Goal: Find specific page/section: Find specific page/section

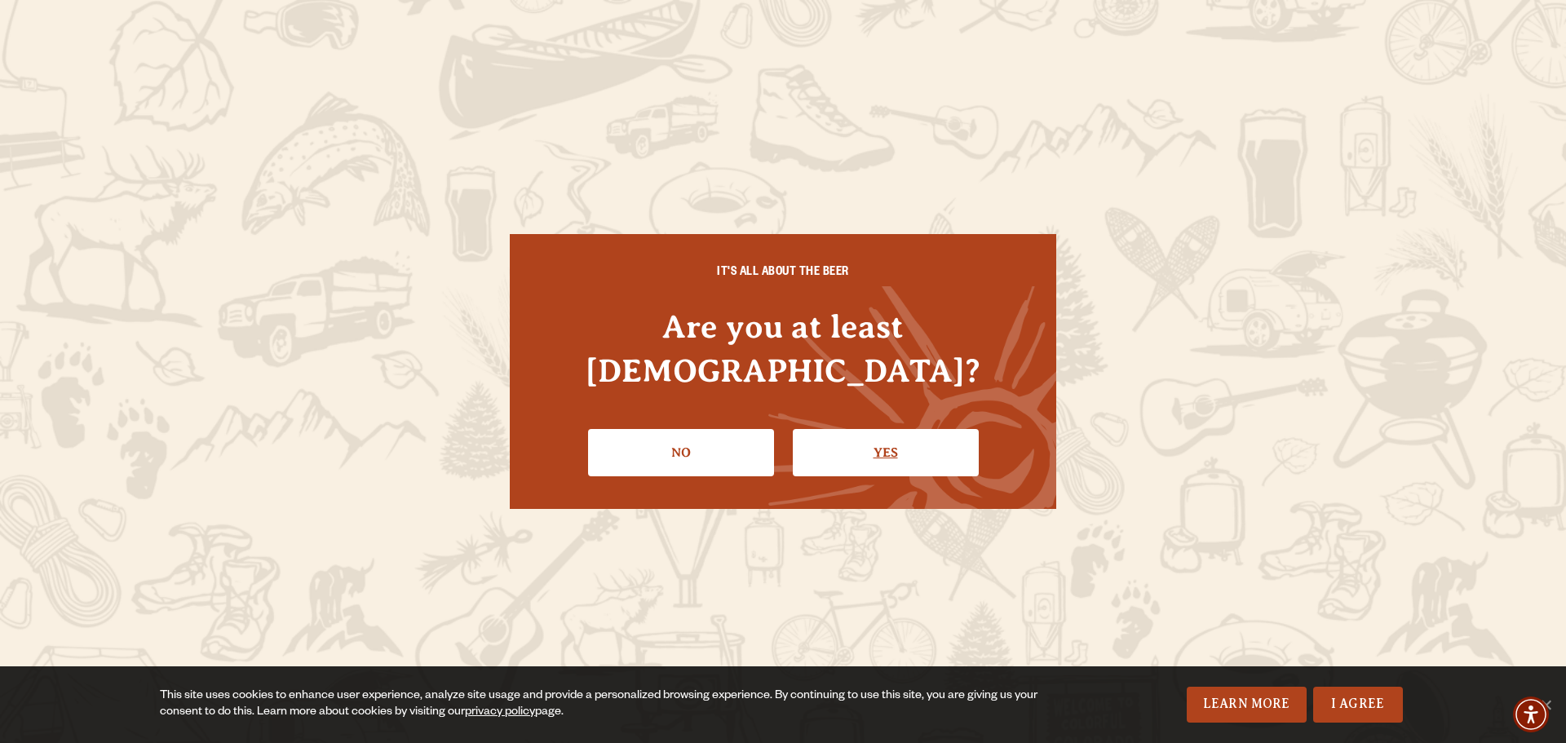
click at [872, 431] on link "Yes" at bounding box center [886, 452] width 186 height 47
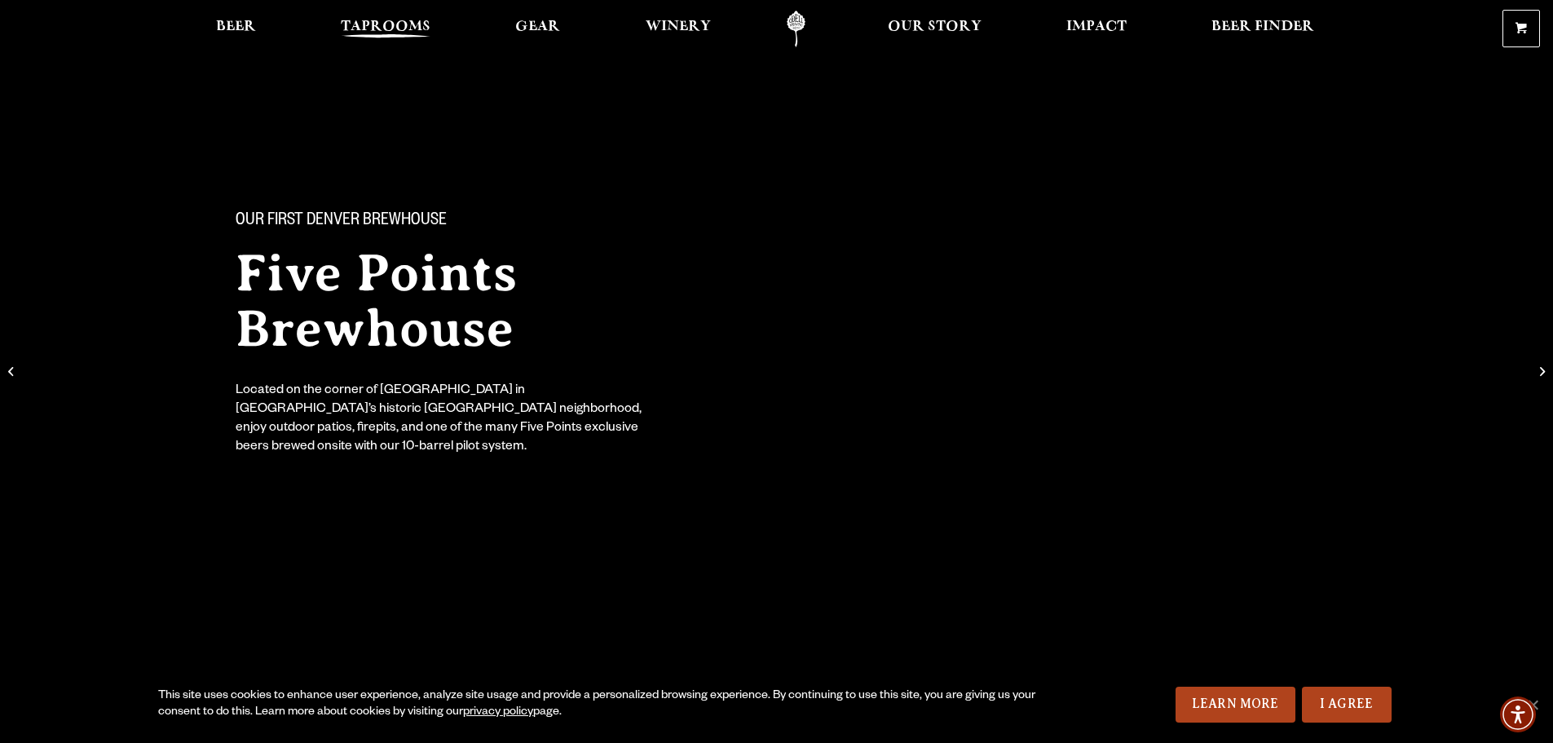
click at [371, 20] on span "Taprooms" at bounding box center [386, 26] width 90 height 13
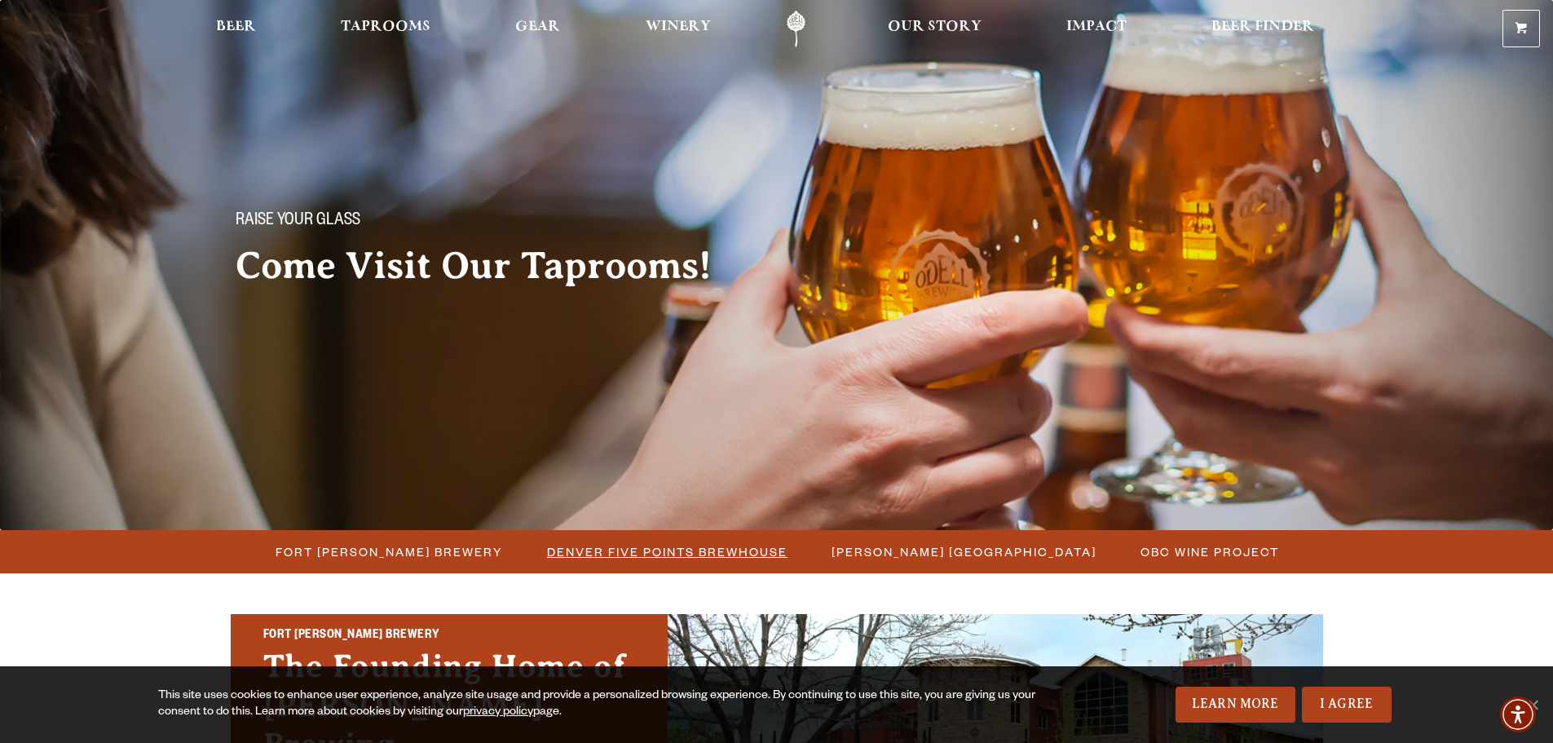
click at [692, 554] on span "Denver Five Points Brewhouse" at bounding box center [667, 552] width 241 height 24
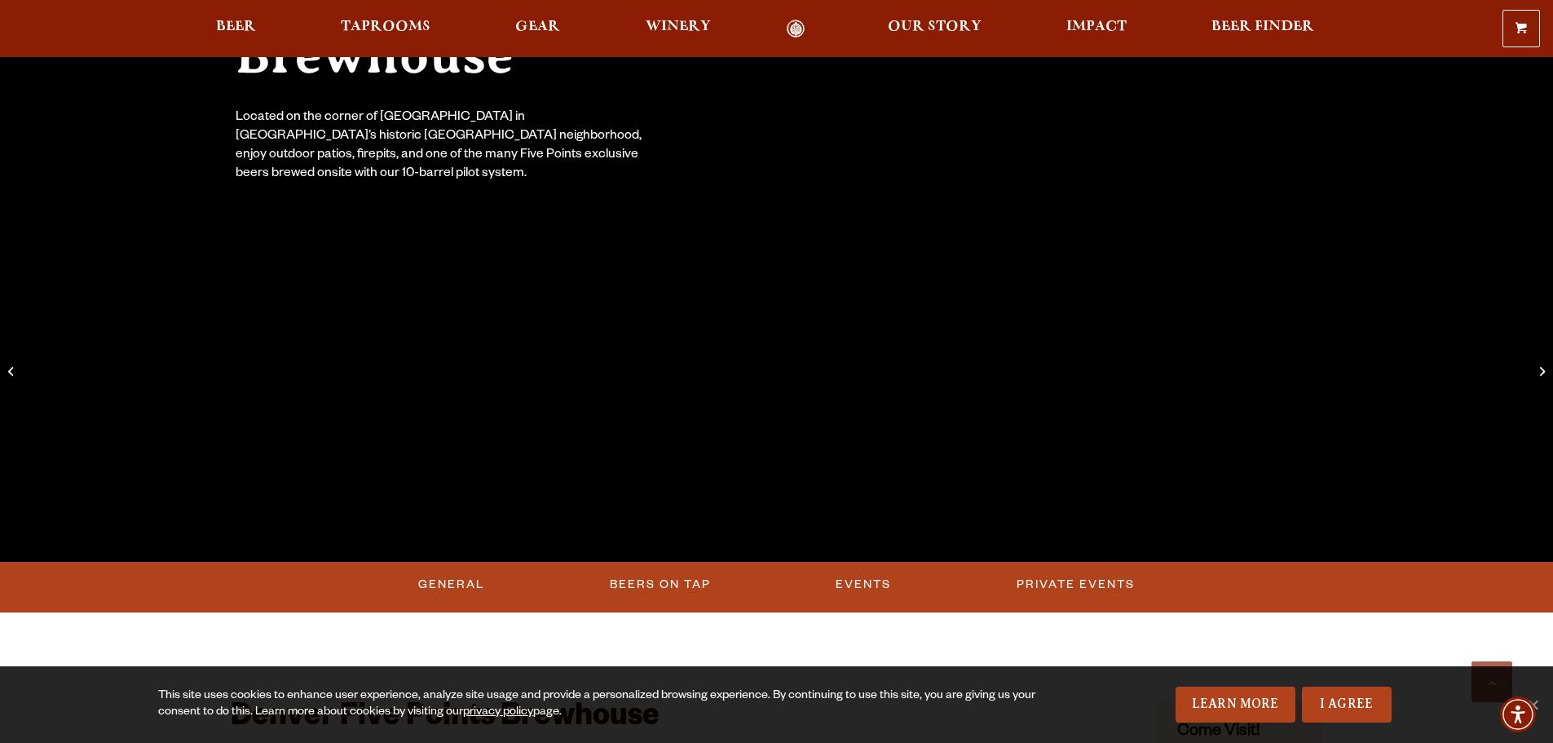
scroll to position [489, 0]
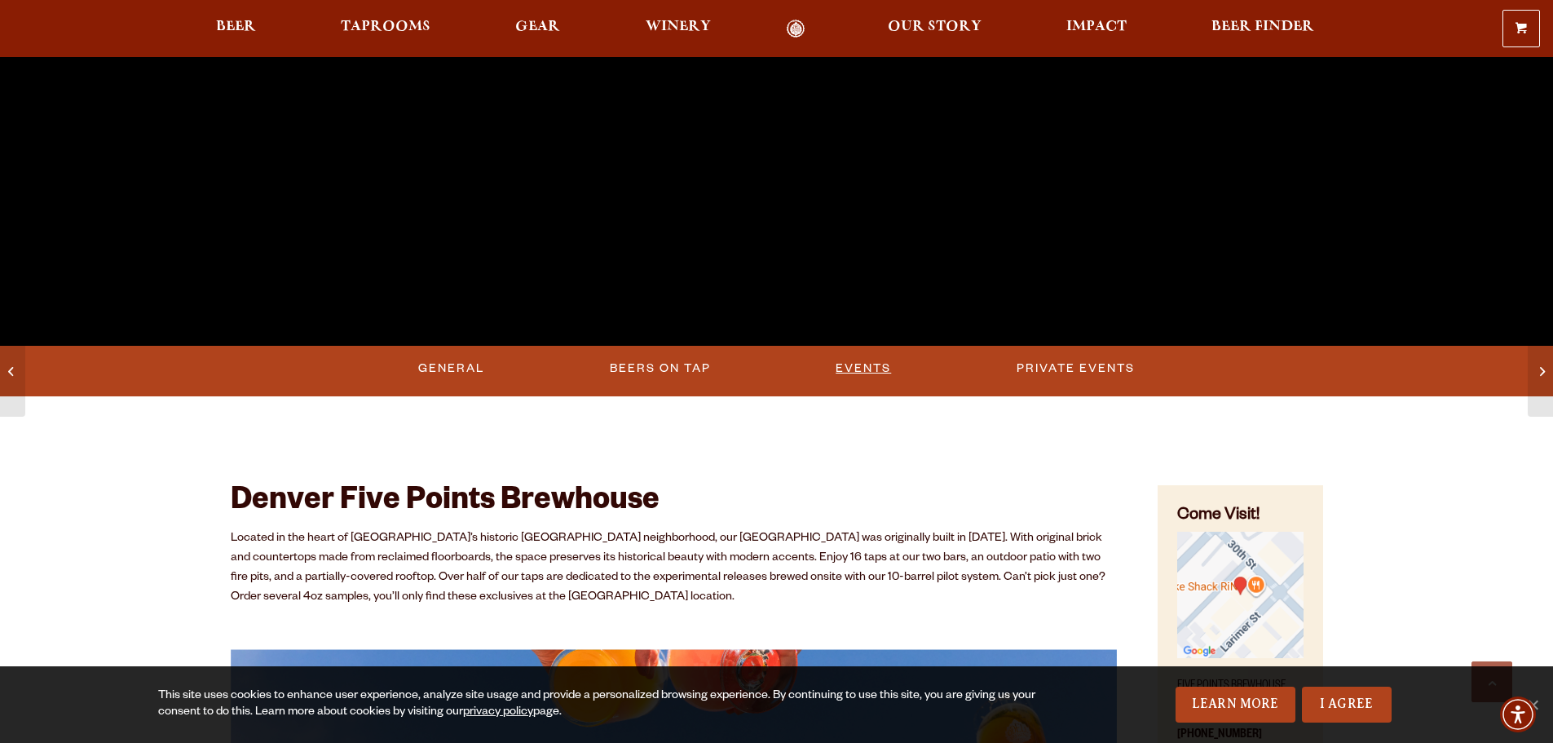
click at [836, 362] on link "Events" at bounding box center [863, 369] width 68 height 38
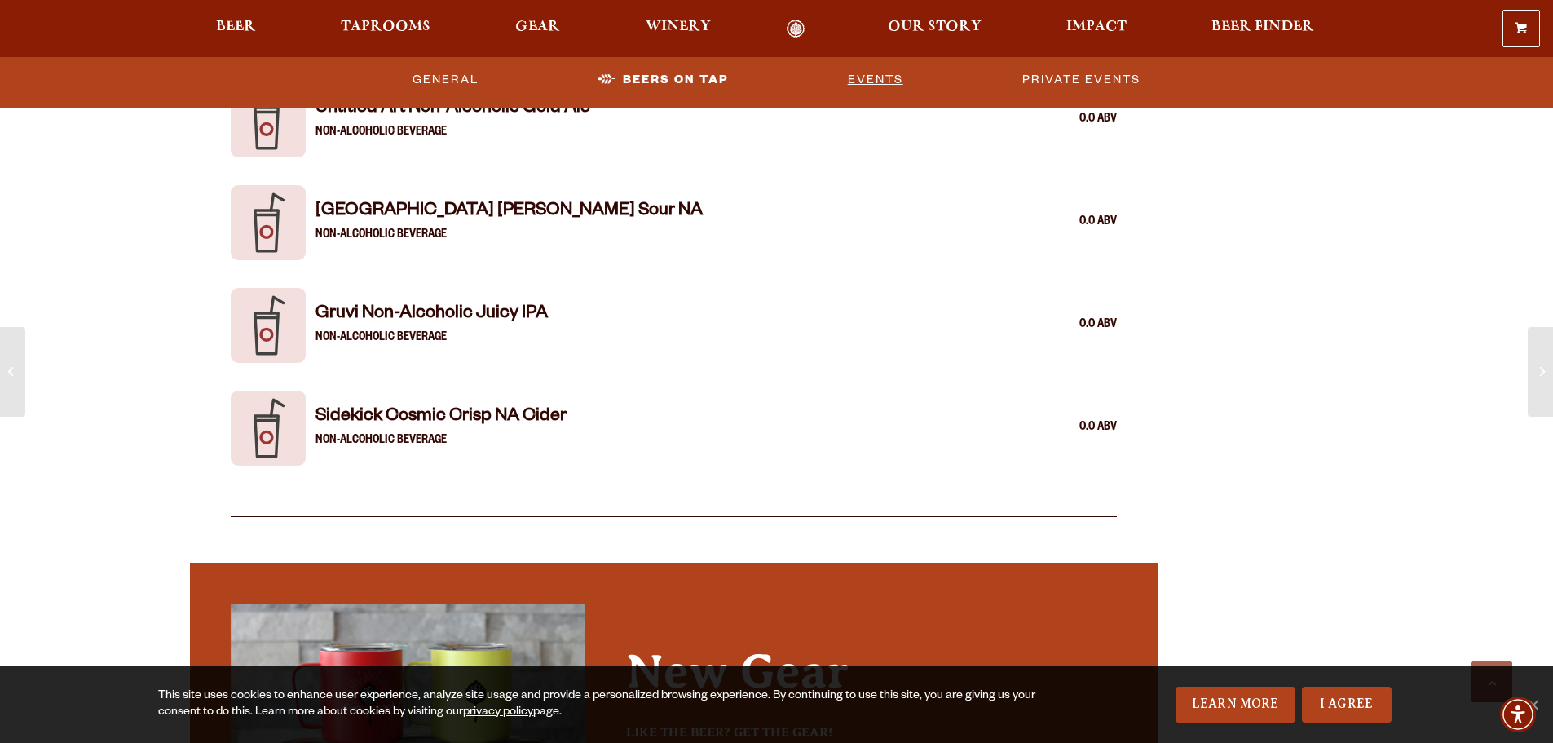
scroll to position [3756, 0]
